Goal: Transaction & Acquisition: Purchase product/service

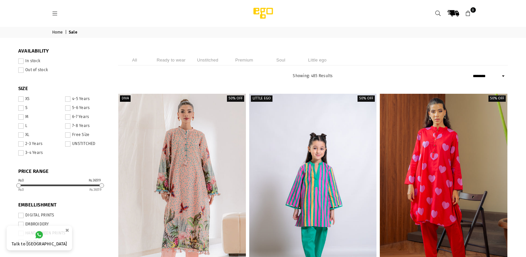
select select "******"
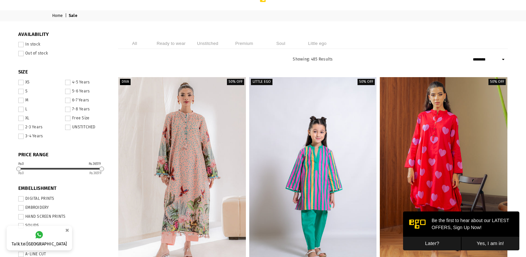
click at [210, 42] on li "Unstitched" at bounding box center [207, 43] width 33 height 11
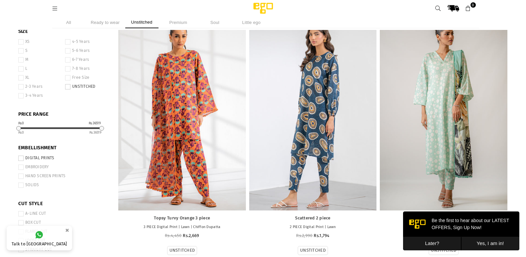
scroll to position [47, 0]
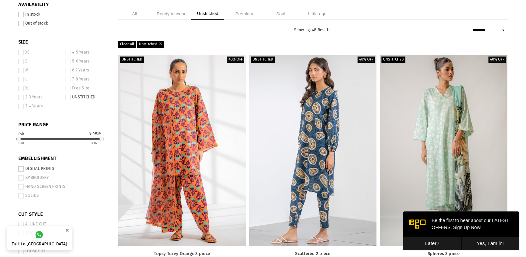
click at [485, 242] on button "Yes, I am in!" at bounding box center [490, 244] width 58 height 14
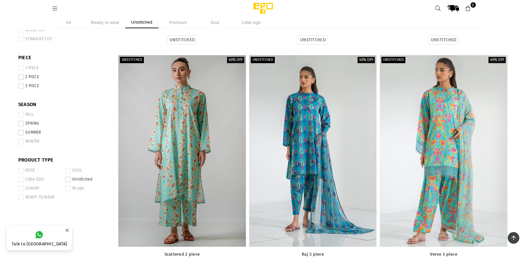
scroll to position [322, 0]
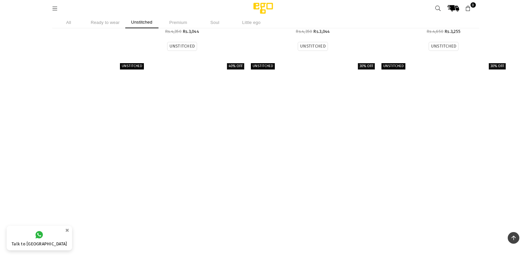
scroll to position [3512, 0]
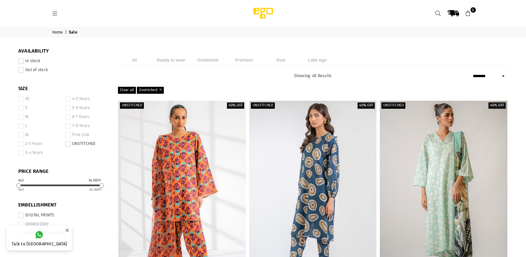
select select "******"
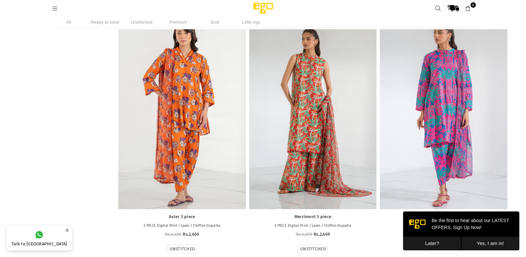
scroll to position [801, 0]
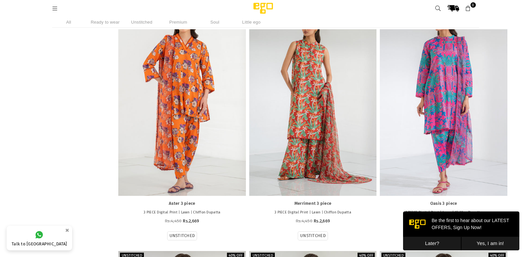
click at [445, 240] on button "Later?" at bounding box center [432, 244] width 58 height 14
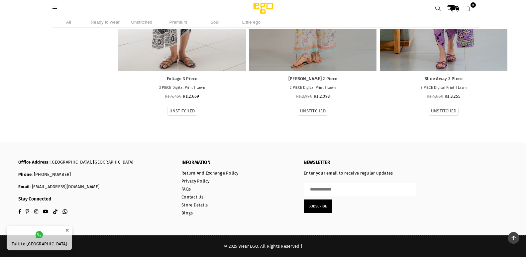
scroll to position [3884, 0]
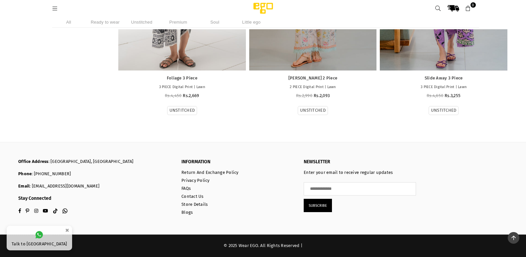
click at [68, 20] on li "All" at bounding box center [68, 22] width 33 height 11
